Goal: Information Seeking & Learning: Understand process/instructions

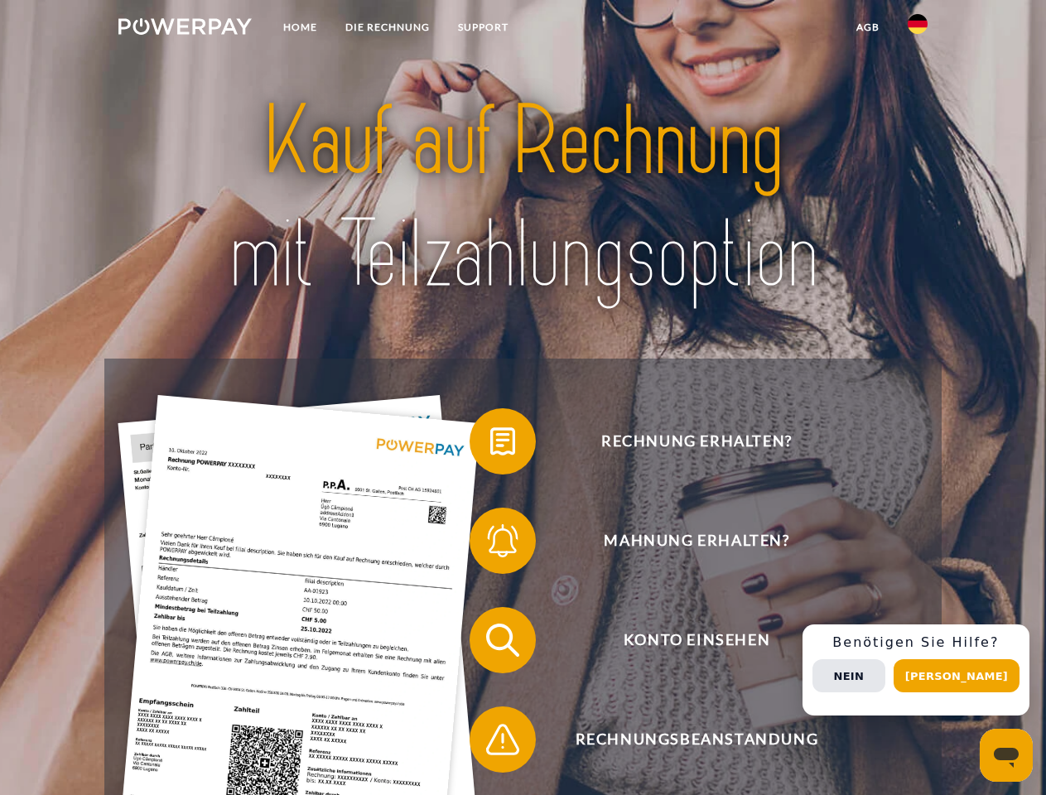
click at [185, 29] on img at bounding box center [184, 26] width 133 height 17
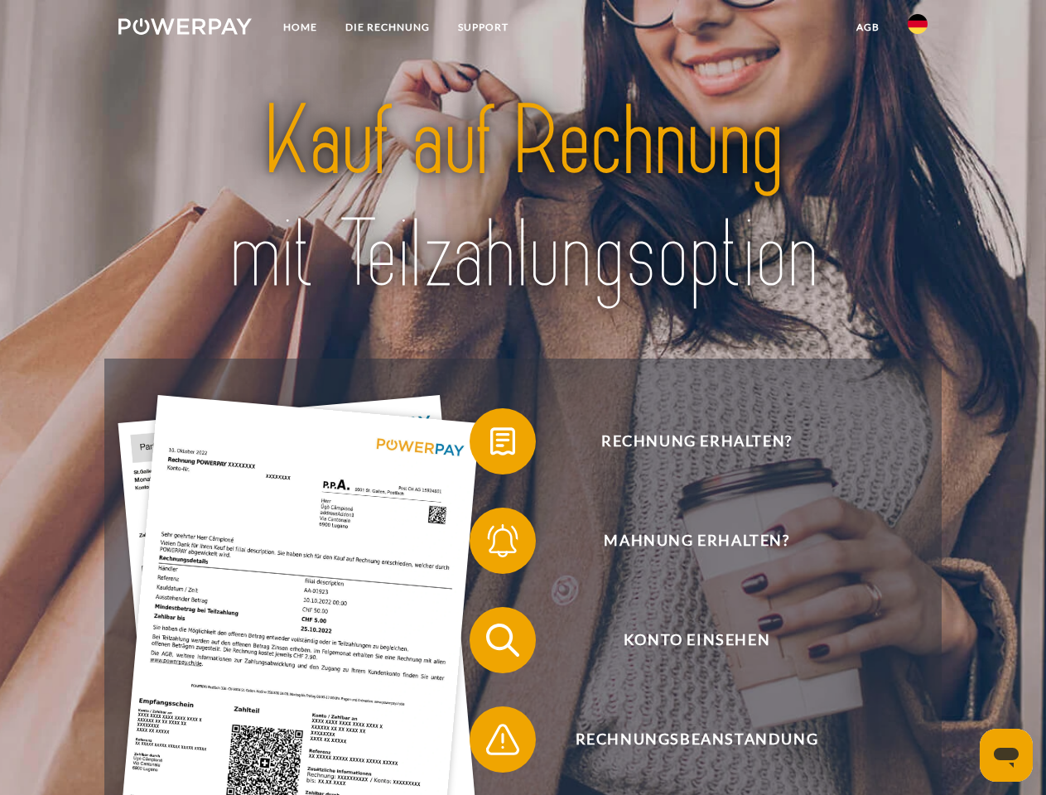
click at [918, 29] on img at bounding box center [918, 24] width 20 height 20
click at [867, 27] on link "agb" at bounding box center [868, 27] width 51 height 30
click at [490, 445] on span at bounding box center [478, 441] width 83 height 83
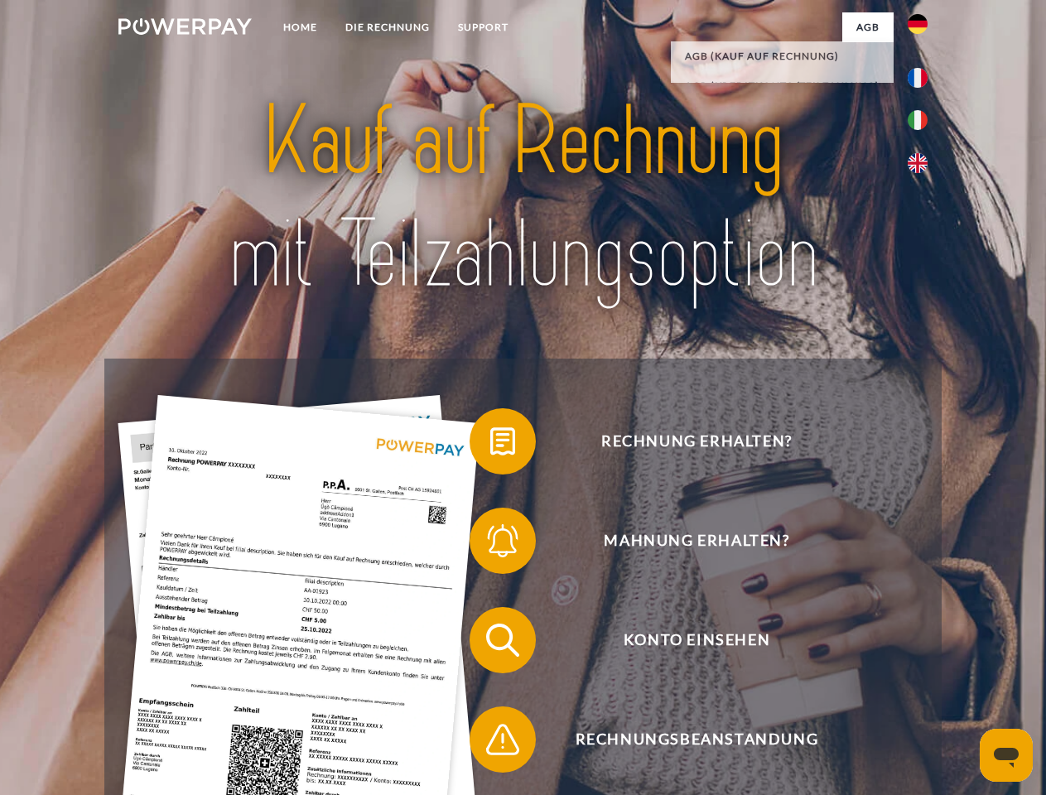
click at [490, 544] on span at bounding box center [478, 541] width 83 height 83
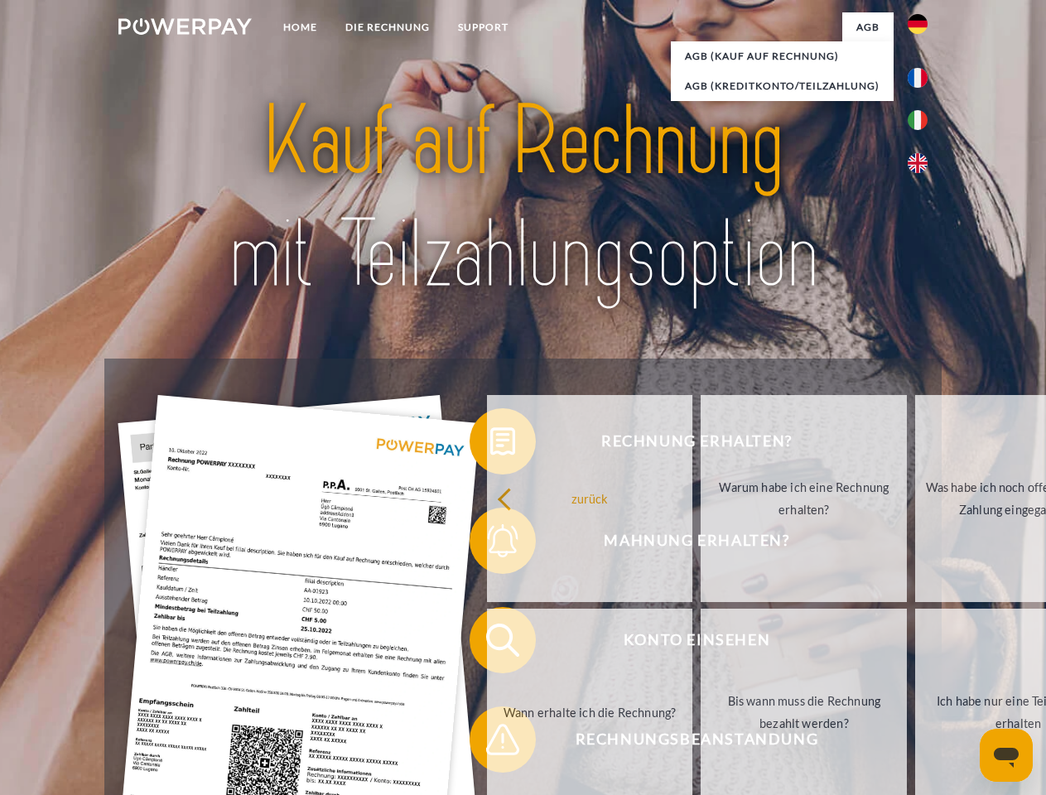
click at [701, 644] on link "Bis wann muss die Rechnung bezahlt werden?" at bounding box center [804, 712] width 206 height 207
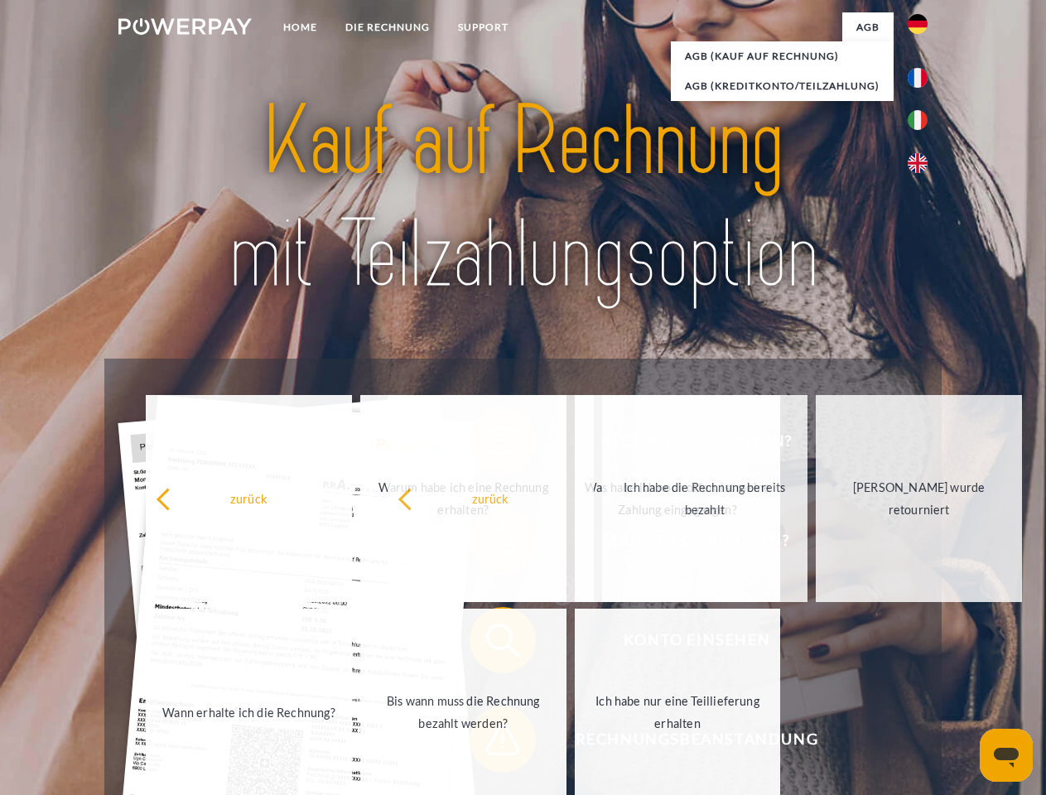
click at [490, 743] on span at bounding box center [478, 739] width 83 height 83
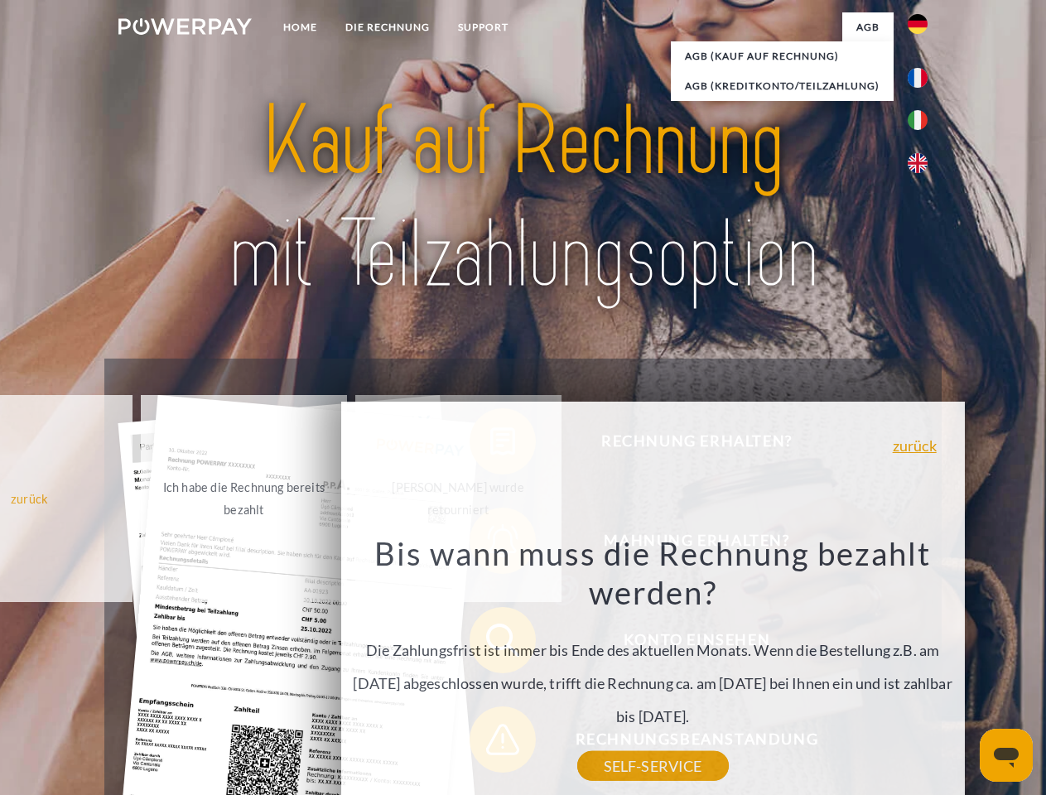
click at [922, 670] on div "Rechnung erhalten? Mahnung erhalten? Konto einsehen" at bounding box center [522, 690] width 837 height 663
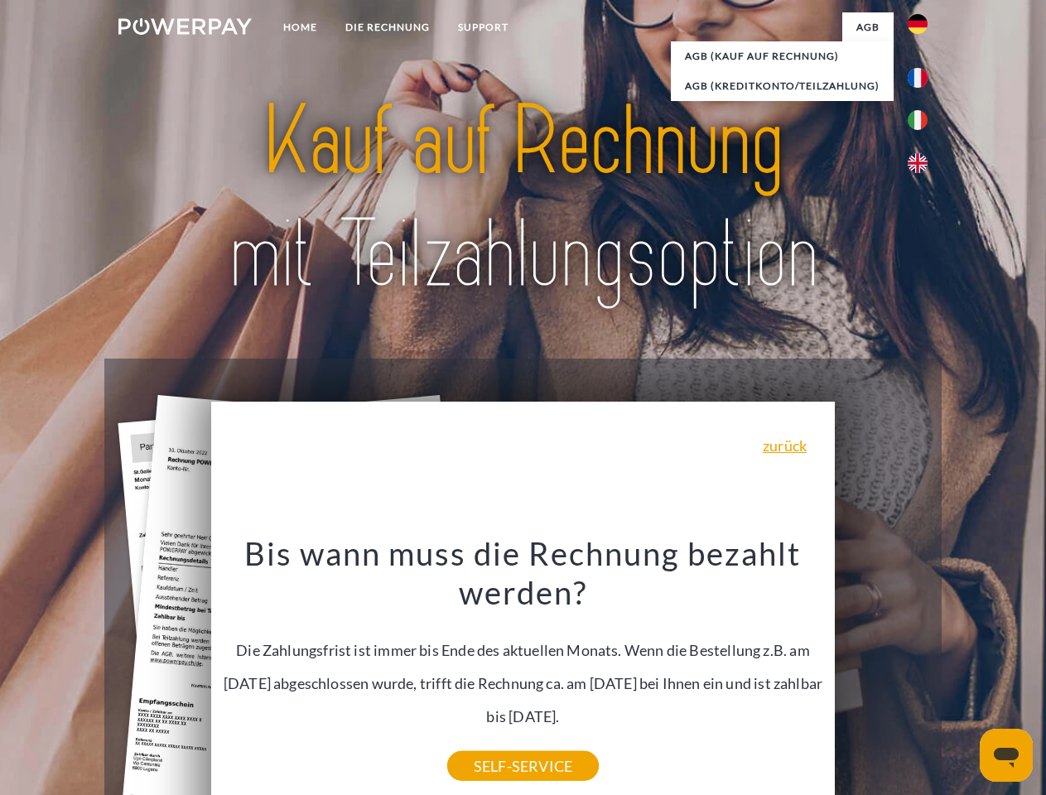
click at [881, 674] on span "Konto einsehen" at bounding box center [697, 640] width 406 height 66
click at [963, 676] on header "Home DIE RECHNUNG SUPPORT" at bounding box center [523, 572] width 1046 height 1144
